Goal: Navigation & Orientation: Find specific page/section

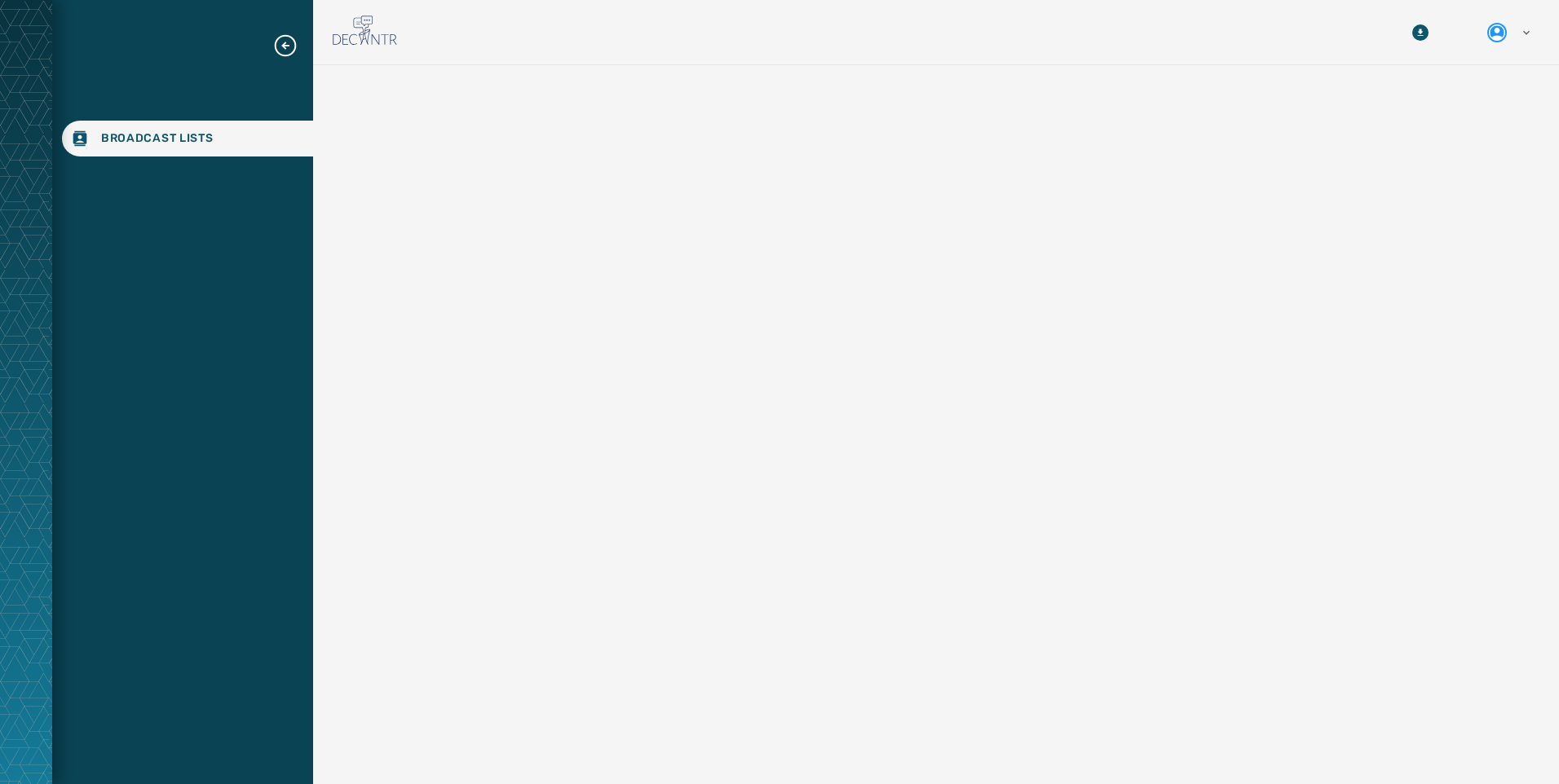
click at [232, 1] on div "Broadcast Lists" at bounding box center [182, 392] width 261 height 784
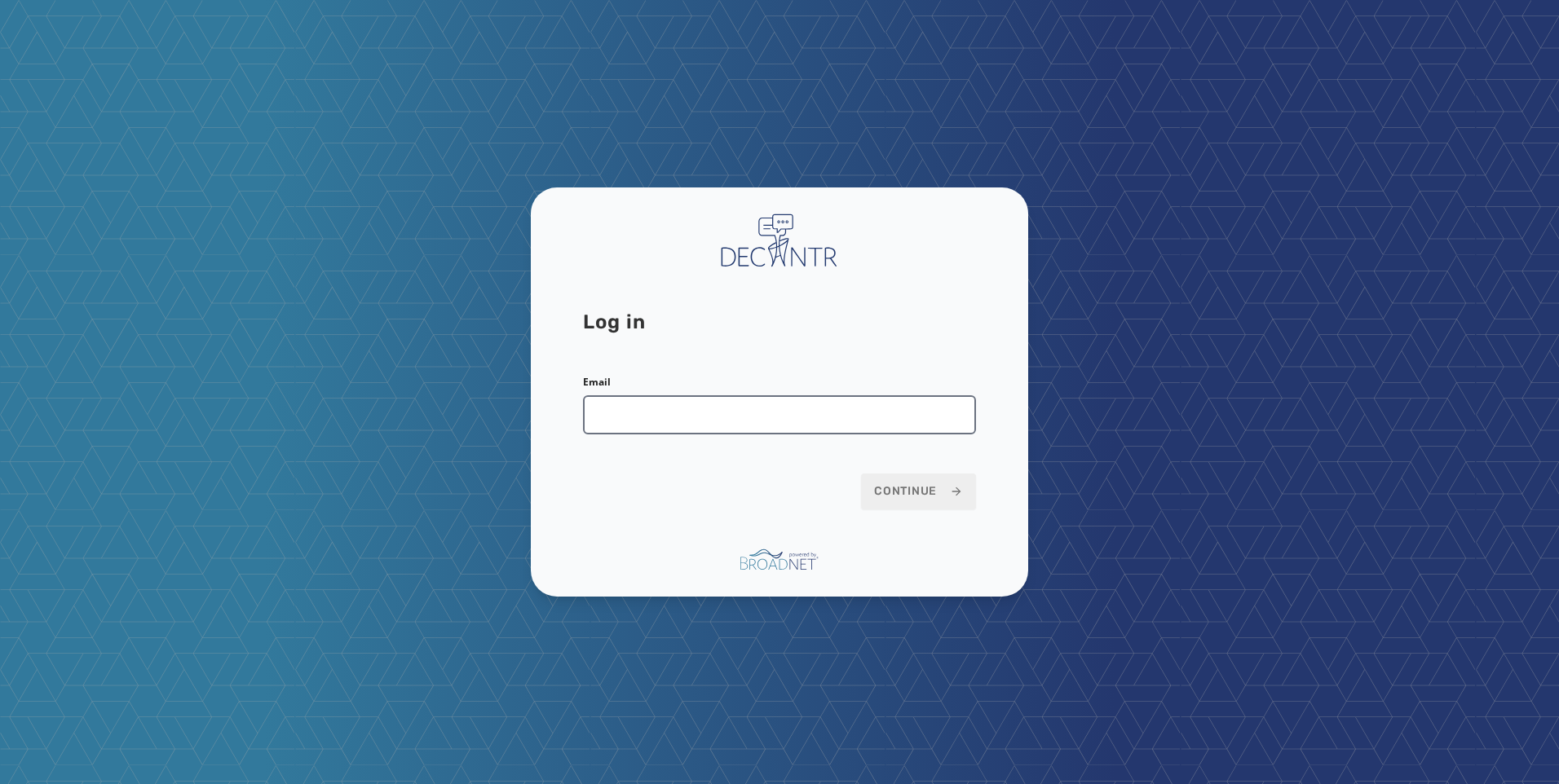
click at [713, 415] on input "Email" at bounding box center [780, 414] width 393 height 39
type input "**********"
click at [898, 483] on span "Continue" at bounding box center [918, 491] width 89 height 16
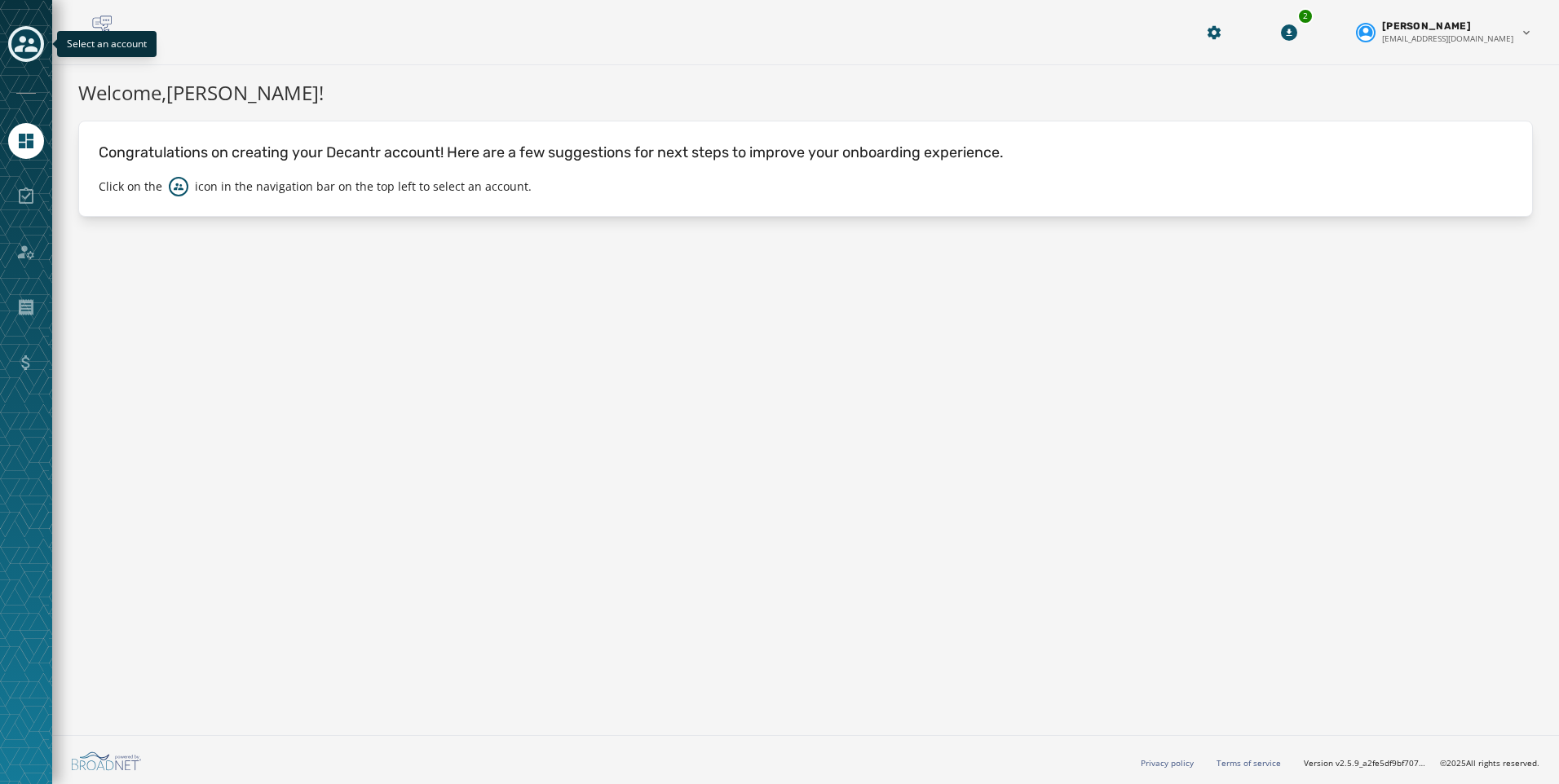
click at [19, 39] on icon "Toggle account select drawer" at bounding box center [26, 43] width 23 height 16
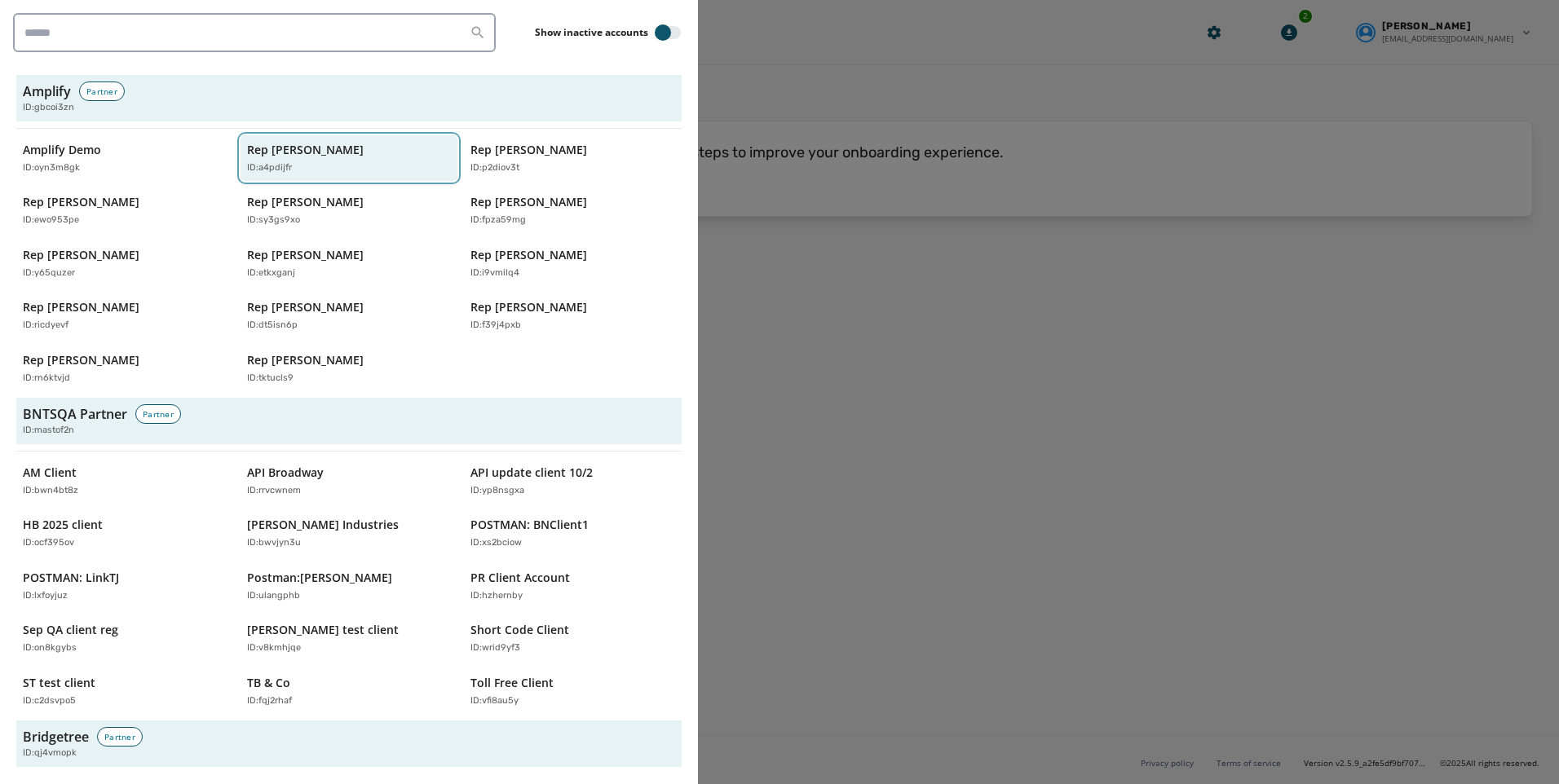
click at [289, 170] on div "ID: a4pdijfr" at bounding box center [340, 169] width 188 height 13
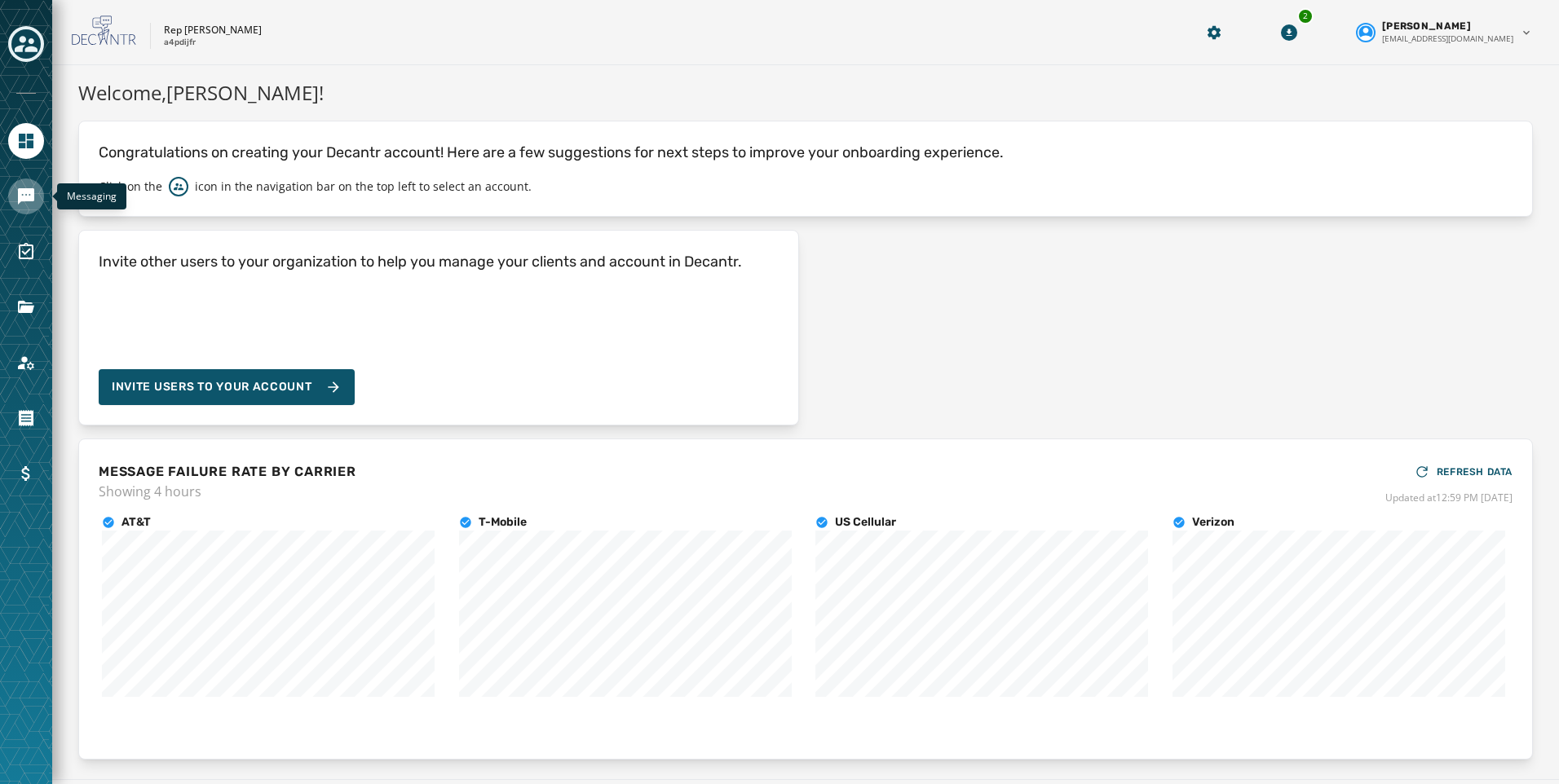
click at [24, 205] on icon "Navigate to Messaging" at bounding box center [26, 196] width 19 height 19
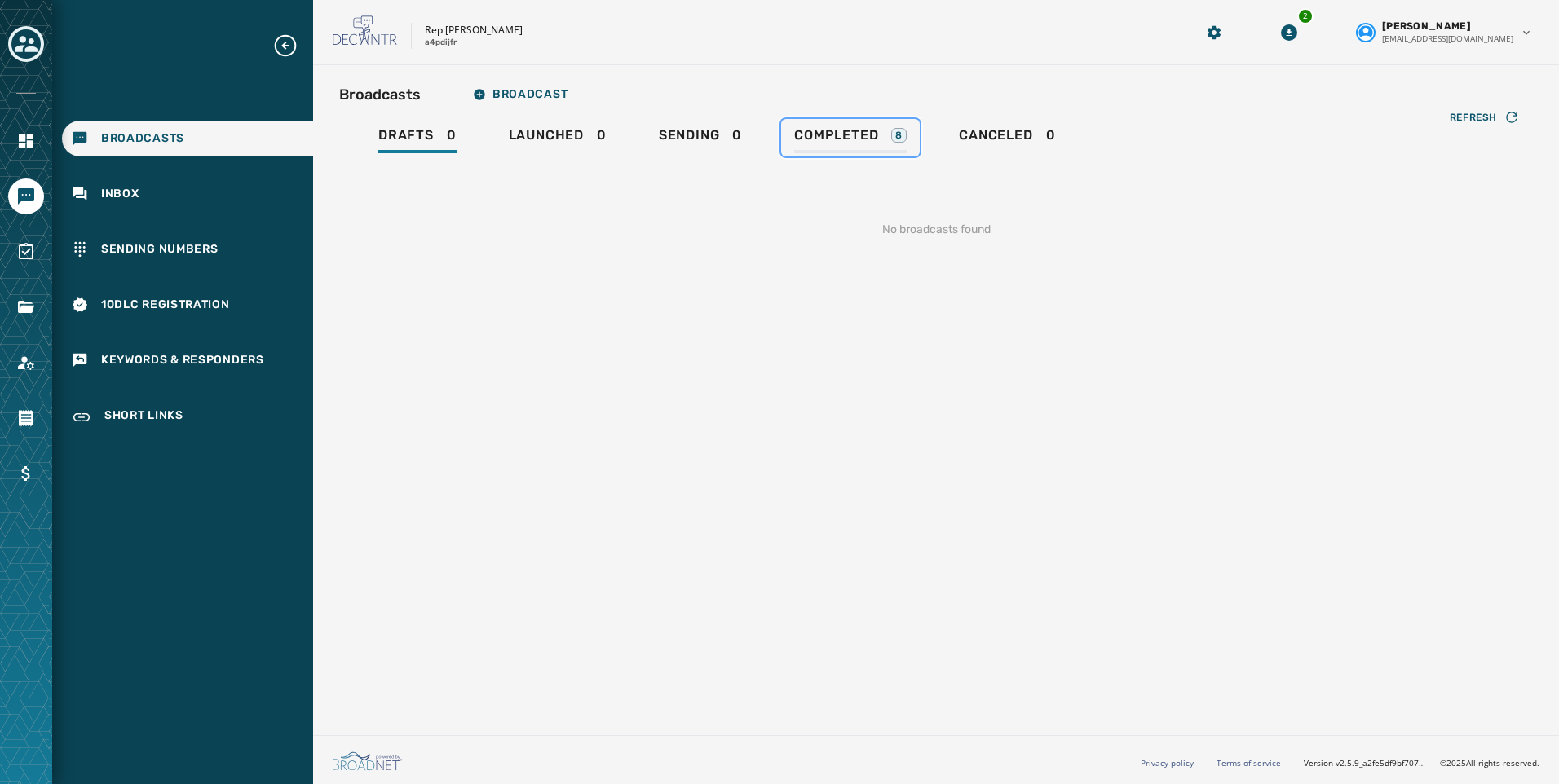
click at [851, 135] on span "Completed" at bounding box center [835, 135] width 84 height 16
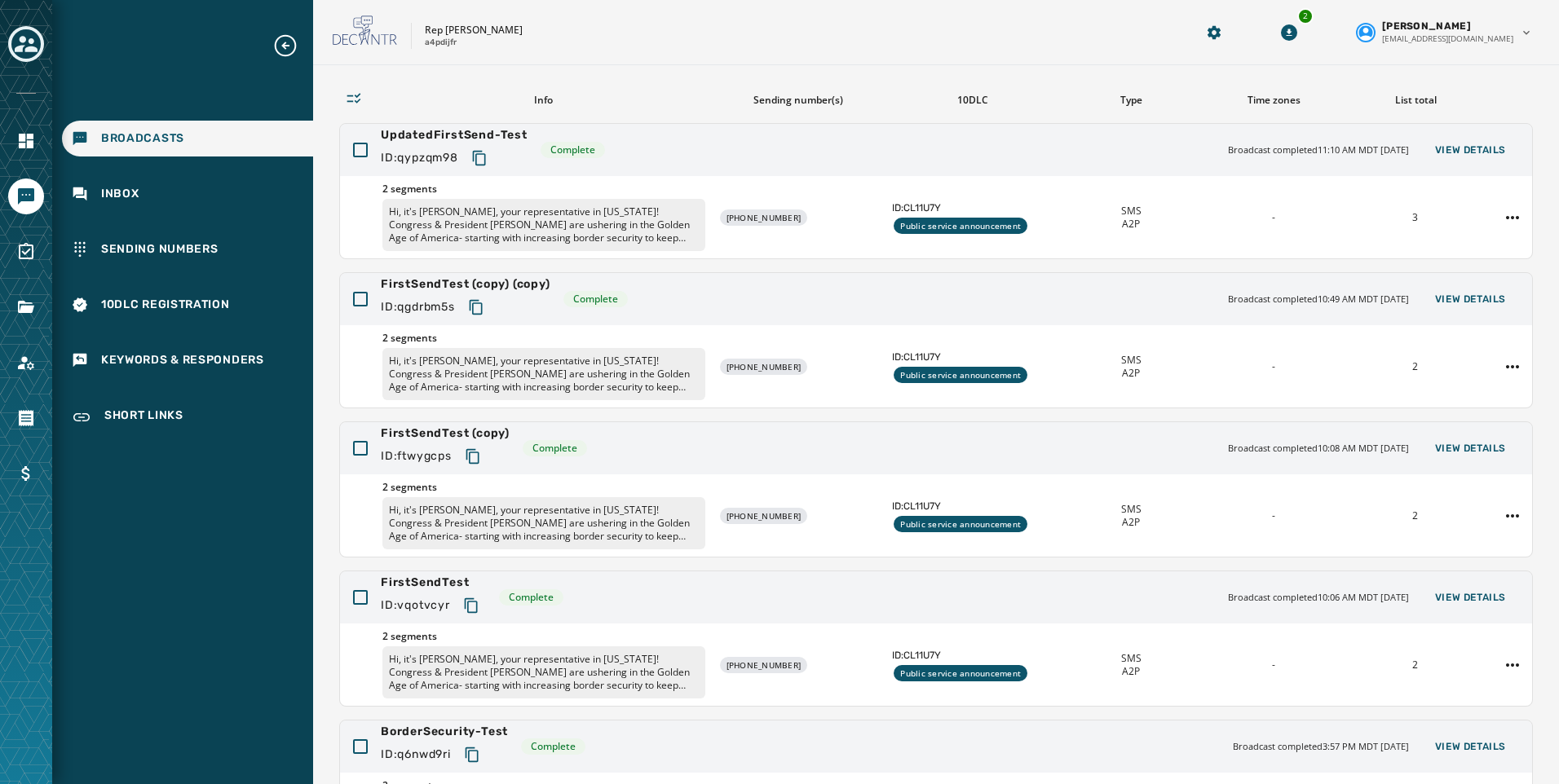
scroll to position [307, 0]
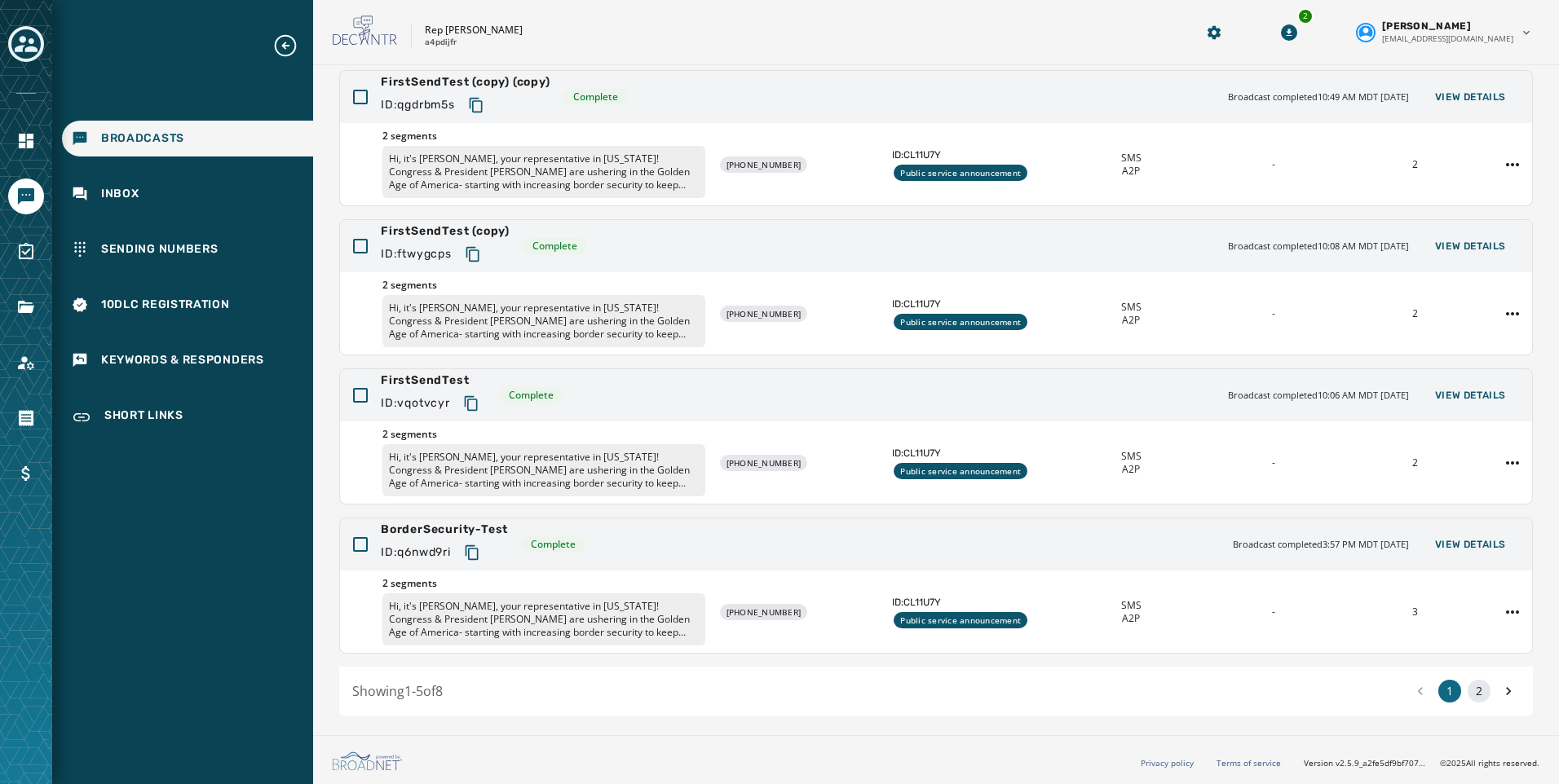
click at [1469, 686] on button "2" at bounding box center [1479, 692] width 23 height 23
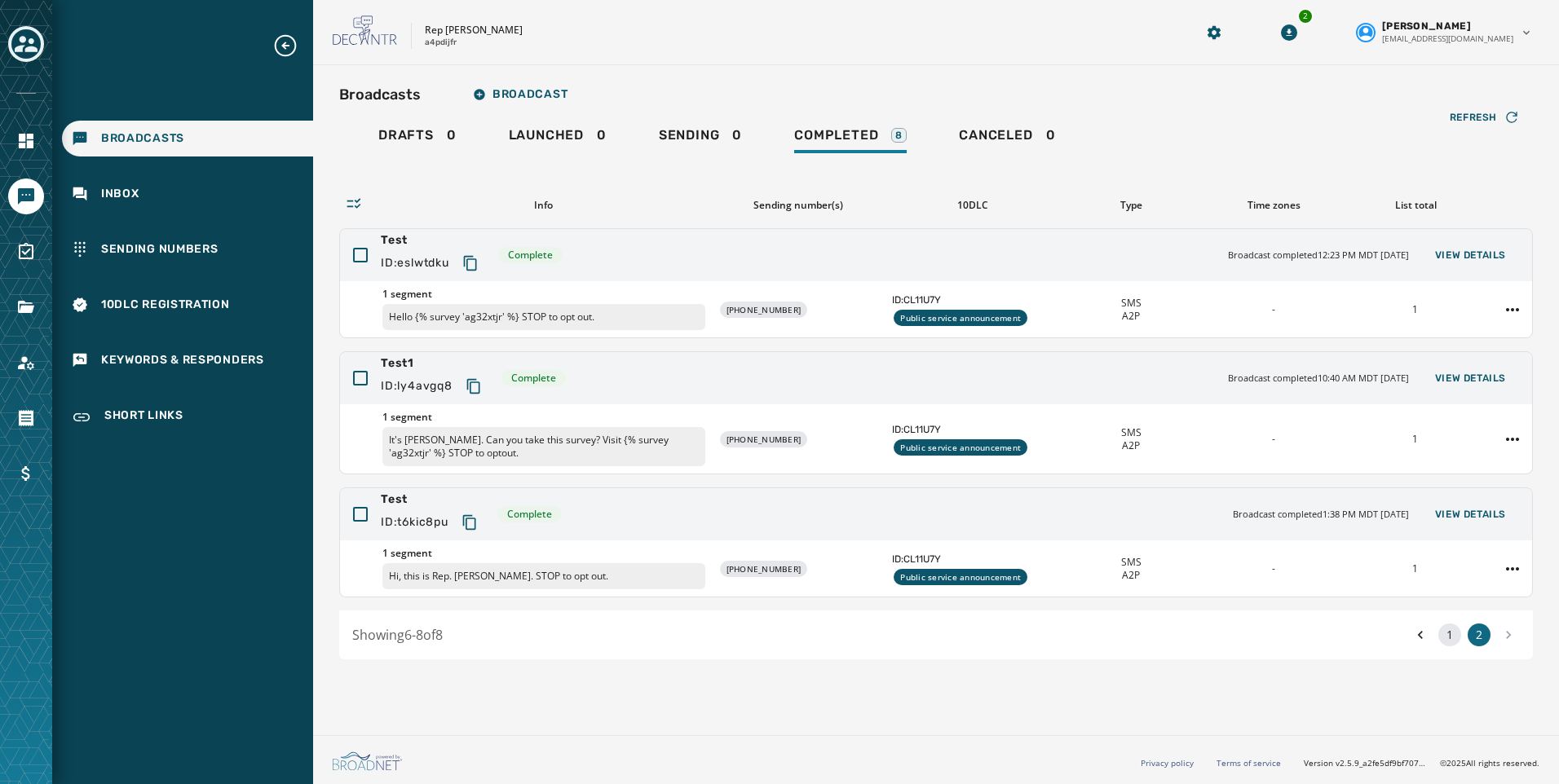
click at [1448, 638] on button "1" at bounding box center [1449, 635] width 23 height 23
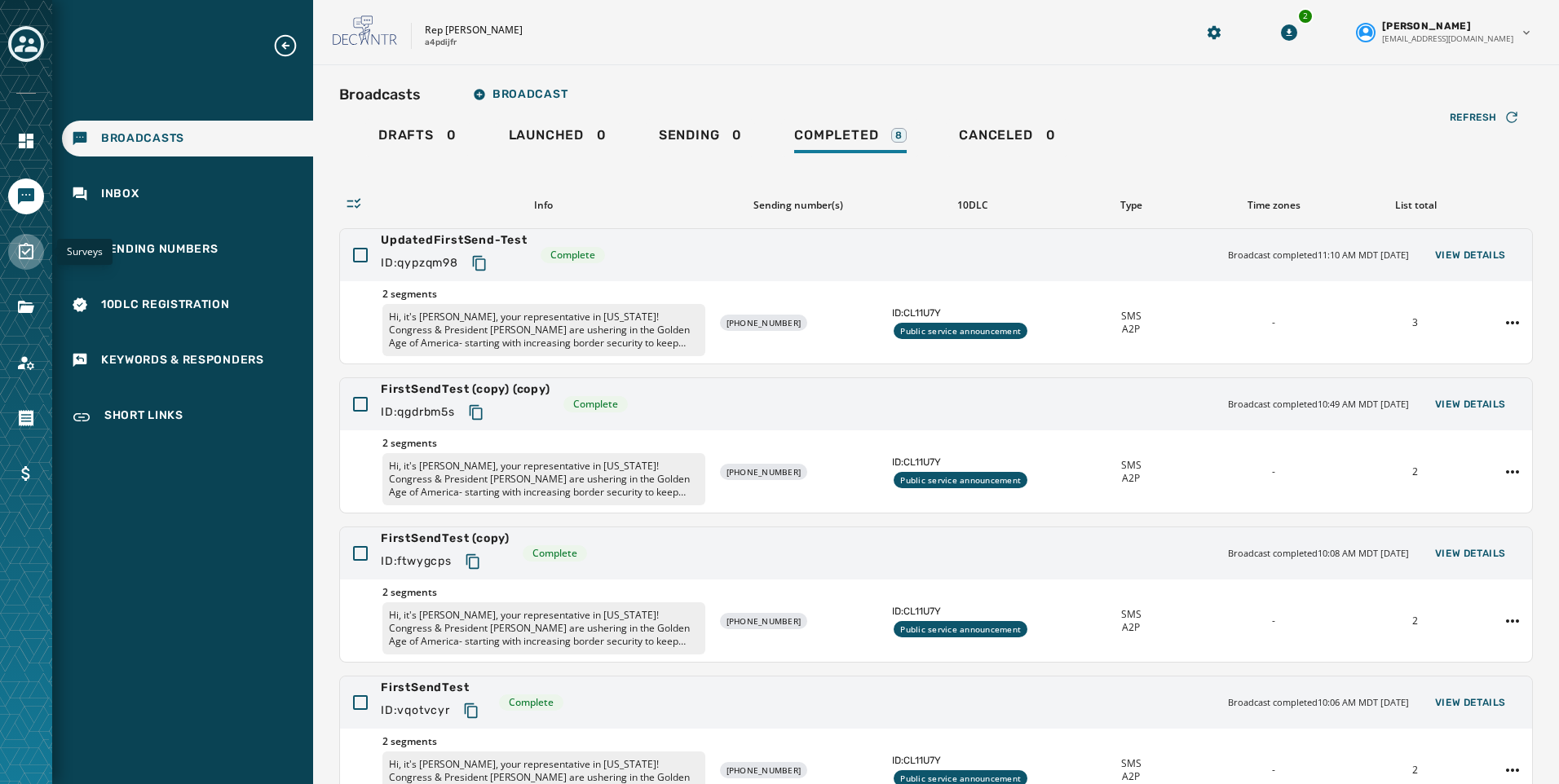
click at [24, 251] on icon "Navigate to Surveys" at bounding box center [26, 251] width 19 height 19
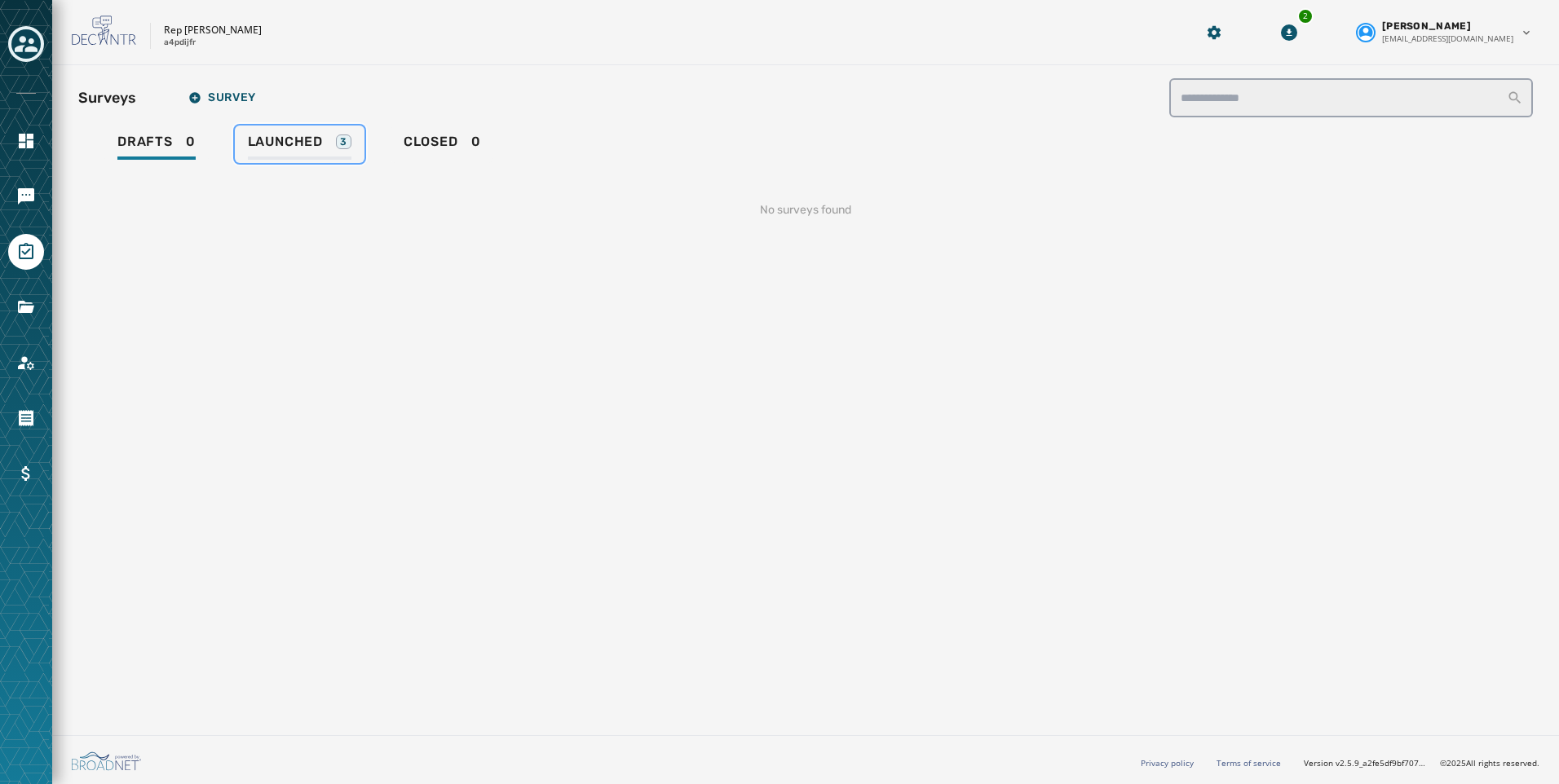
click at [265, 145] on span "Launched" at bounding box center [285, 142] width 75 height 16
